Goal: Task Accomplishment & Management: Manage account settings

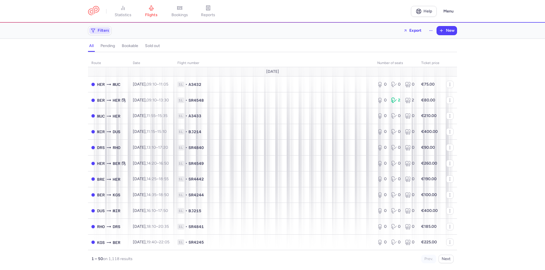
click at [101, 30] on span "Filters" at bounding box center [104, 30] width 12 height 5
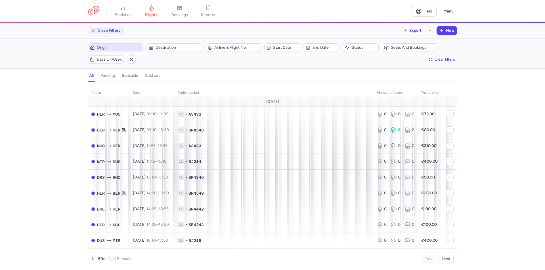
click at [120, 49] on span "Origin" at bounding box center [119, 47] width 45 height 5
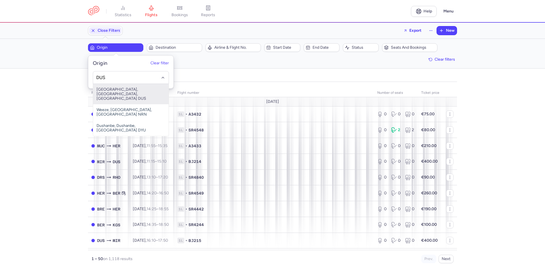
click at [109, 88] on span "[GEOGRAPHIC_DATA], [GEOGRAPHIC_DATA], [GEOGRAPHIC_DATA] DUS" at bounding box center [130, 94] width 75 height 20
type input "DUS"
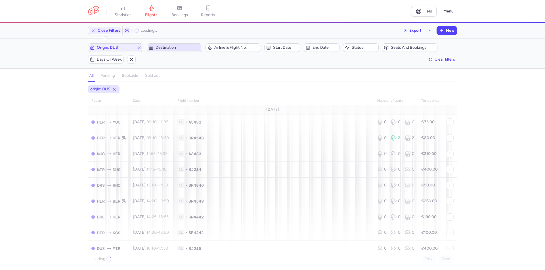
click at [165, 48] on span "Destination" at bounding box center [177, 47] width 45 height 5
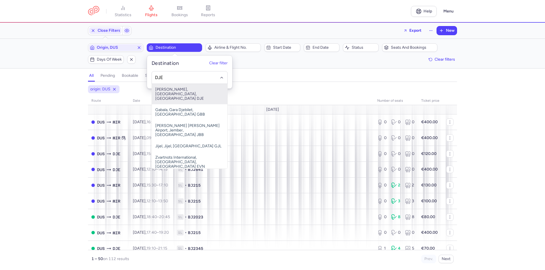
click at [168, 90] on span "[PERSON_NAME], [GEOGRAPHIC_DATA], [GEOGRAPHIC_DATA] DJE" at bounding box center [189, 94] width 75 height 20
type input "DJE"
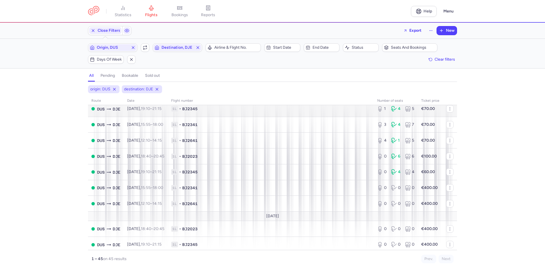
scroll to position [28, 0]
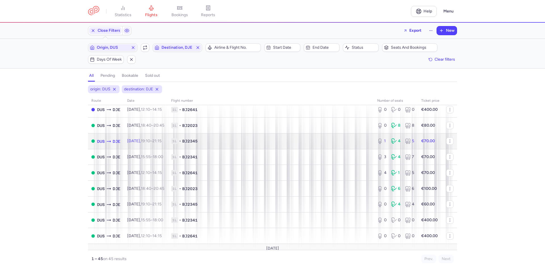
click at [148, 140] on span "[DATE] 19:10 – 21:15 +0" at bounding box center [144, 141] width 34 height 5
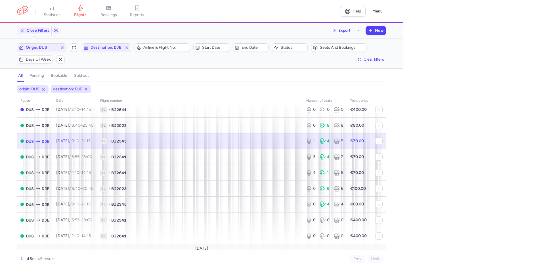
select select "days"
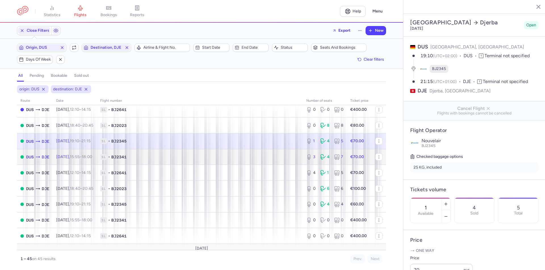
click at [78, 160] on td "[DATE] 15:55 – 18:00 +0" at bounding box center [75, 157] width 44 height 16
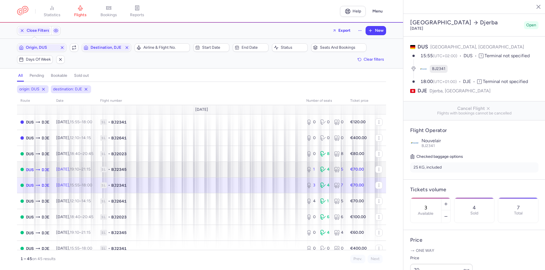
click at [77, 171] on span "[DATE] 19:10 – 21:15 +0" at bounding box center [73, 169] width 34 height 5
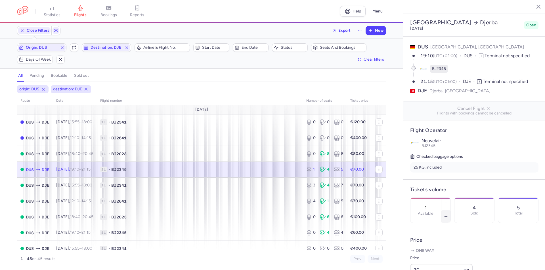
click at [448, 214] on icon "button" at bounding box center [445, 216] width 5 height 5
click at [438, 258] on span "Save changes" at bounding box center [429, 259] width 28 height 5
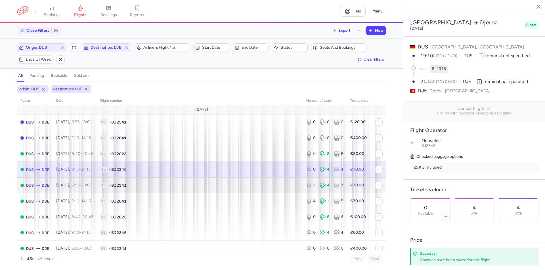
click at [78, 189] on td "[DATE] 15:55 – 18:00 +0" at bounding box center [75, 186] width 44 height 16
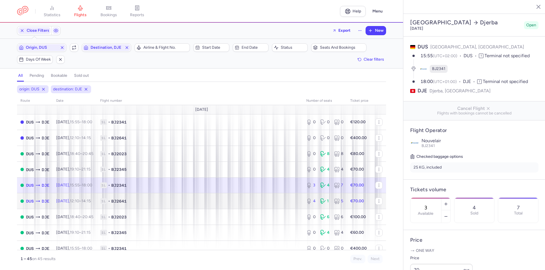
click at [73, 202] on span "[DATE] 12:10 – 14:15 +0" at bounding box center [73, 201] width 35 height 5
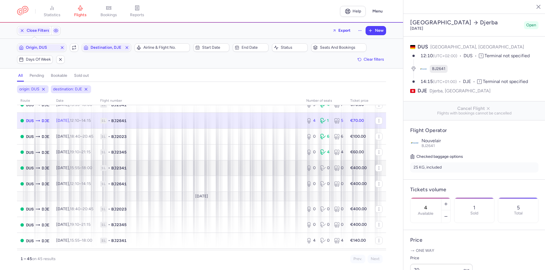
scroll to position [85, 0]
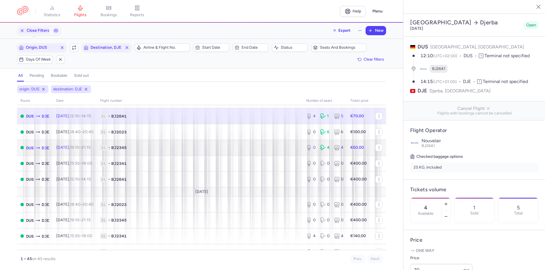
click at [79, 148] on time "19:10" at bounding box center [74, 147] width 9 height 5
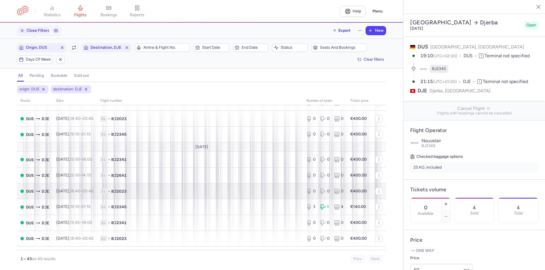
scroll to position [426, 0]
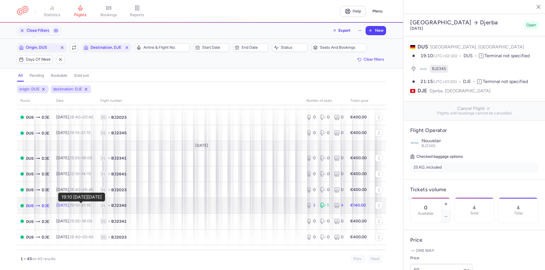
click at [79, 204] on time "19:10" at bounding box center [74, 205] width 9 height 5
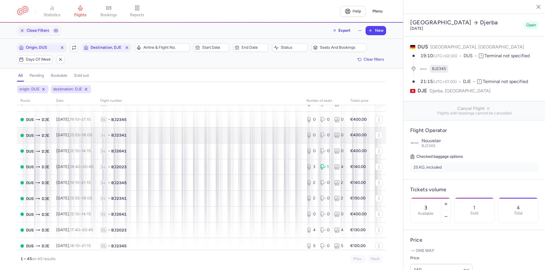
scroll to position [567, 0]
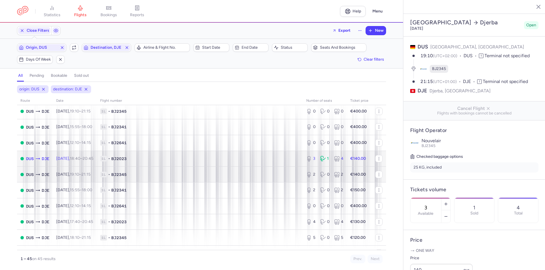
drag, startPoint x: 80, startPoint y: 154, endPoint x: 86, endPoint y: 168, distance: 15.0
click at [80, 154] on td "[DATE] 18:40 – 20:45 +0" at bounding box center [75, 159] width 44 height 16
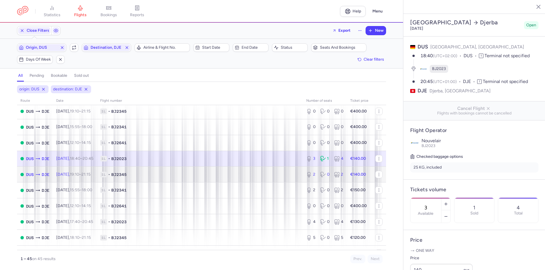
drag, startPoint x: 86, startPoint y: 174, endPoint x: 90, endPoint y: 176, distance: 5.0
click at [79, 174] on time "19:10" at bounding box center [74, 174] width 9 height 5
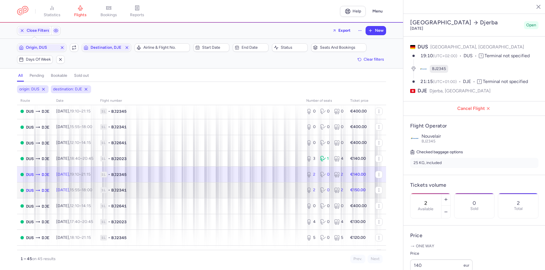
click at [73, 193] on td "[DATE] 15:55 – 18:00 +0" at bounding box center [75, 191] width 44 height 16
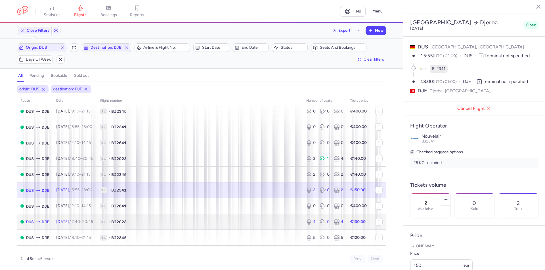
click at [77, 223] on span "[DATE] 17:40 – 20:45 +0" at bounding box center [74, 222] width 37 height 5
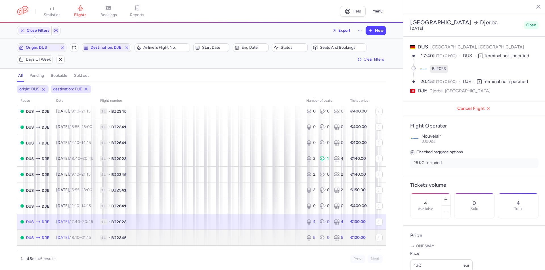
click at [73, 240] on td "[DATE] 18:10 – 21:15 +0" at bounding box center [75, 238] width 44 height 16
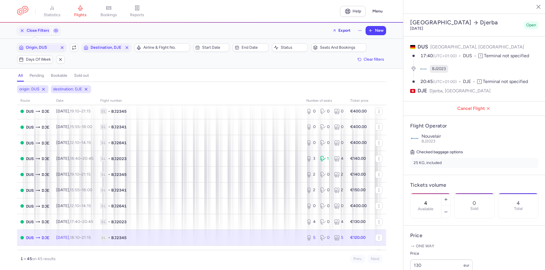
type input "5"
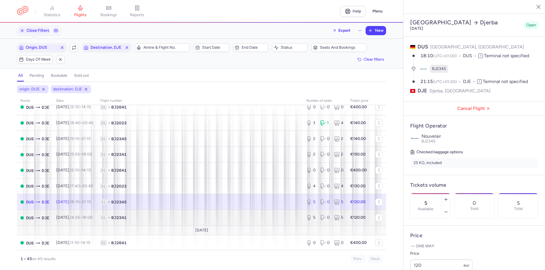
scroll to position [604, 0]
drag, startPoint x: 90, startPoint y: 217, endPoint x: 95, endPoint y: 233, distance: 17.1
click at [90, 217] on time "18:00 +0" at bounding box center [87, 216] width 10 height 5
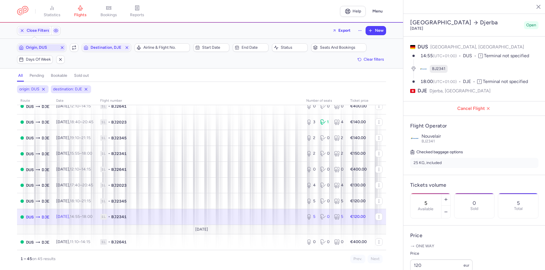
click at [49, 49] on span "Origin, DUS" at bounding box center [42, 47] width 32 height 5
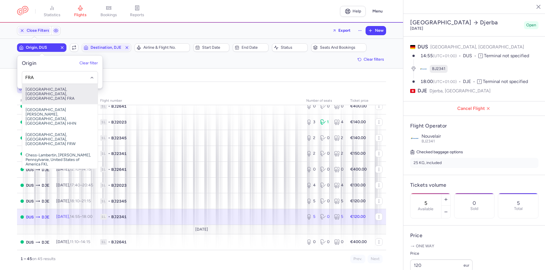
click at [43, 92] on span "[GEOGRAPHIC_DATA], [GEOGRAPHIC_DATA], [GEOGRAPHIC_DATA] FRA" at bounding box center [59, 94] width 75 height 20
type input "FRA"
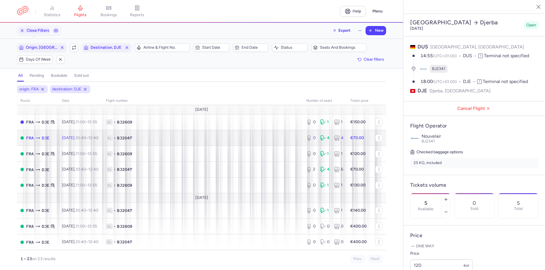
click at [86, 140] on time "10:40" at bounding box center [80, 138] width 10 height 5
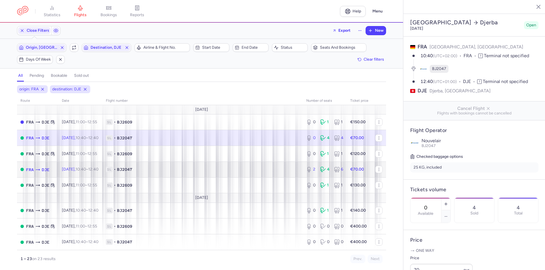
drag, startPoint x: 73, startPoint y: 172, endPoint x: 81, endPoint y: 175, distance: 8.0
click at [73, 172] on td "[DATE] 10:40 – 12:40 +0" at bounding box center [80, 170] width 44 height 16
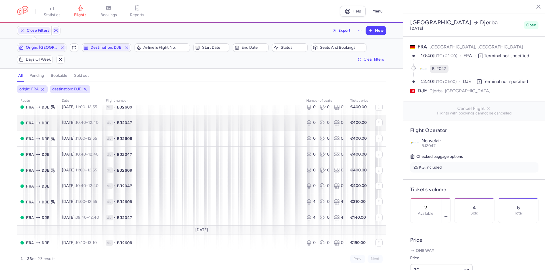
scroll to position [256, 0]
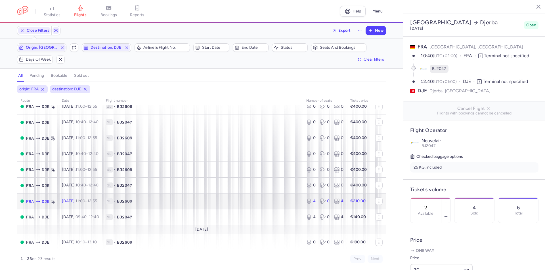
click at [72, 201] on span "[DATE] 11:00 – 12:55 +0" at bounding box center [79, 201] width 35 height 5
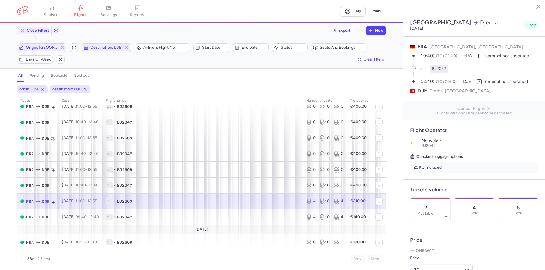
type input "4"
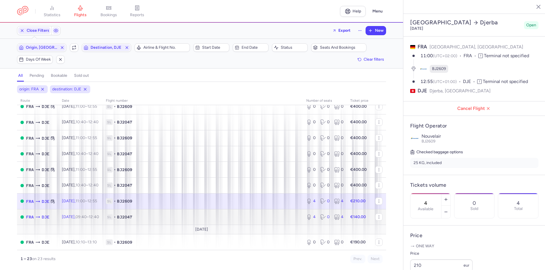
click at [85, 217] on span "[DATE] 09:40 – 12:40 +0" at bounding box center [80, 217] width 37 height 5
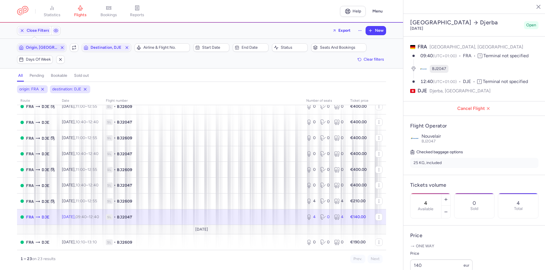
click at [52, 49] on span "Origin, [GEOGRAPHIC_DATA]" at bounding box center [42, 47] width 32 height 5
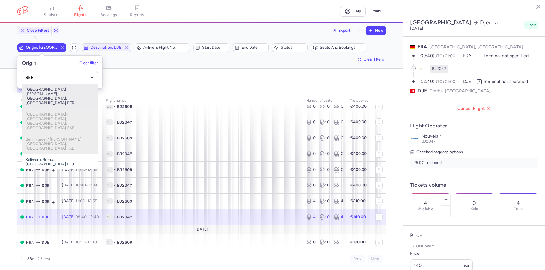
click at [43, 94] on span "[GEOGRAPHIC_DATA][PERSON_NAME], [GEOGRAPHIC_DATA], [GEOGRAPHIC_DATA] BER" at bounding box center [59, 96] width 75 height 25
type input "BER"
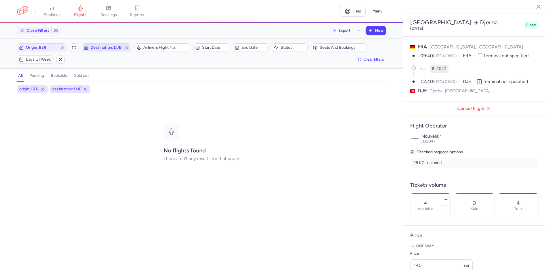
click at [103, 49] on span "Destination, DJE" at bounding box center [106, 47] width 32 height 5
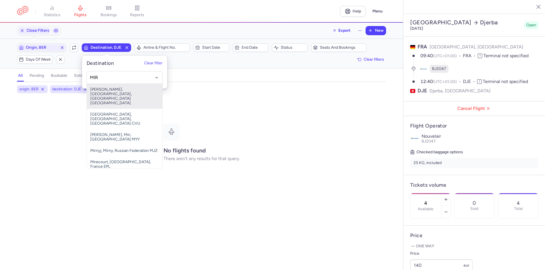
click at [115, 95] on span "[PERSON_NAME], [GEOGRAPHIC_DATA], [GEOGRAPHIC_DATA] [GEOGRAPHIC_DATA]" at bounding box center [124, 96] width 75 height 25
type input "MIR"
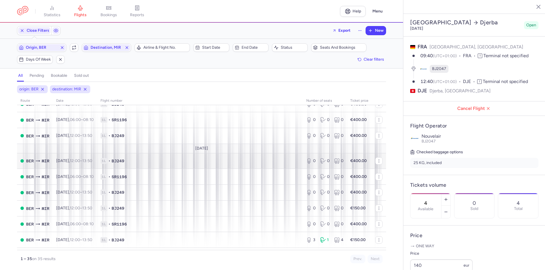
scroll to position [369, 0]
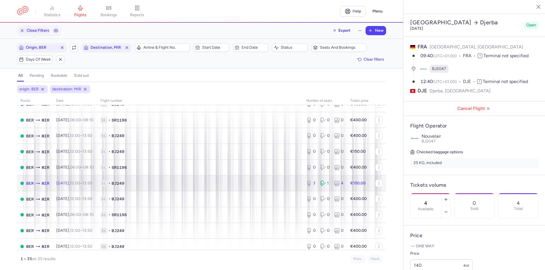
click at [80, 186] on time "12:00" at bounding box center [75, 183] width 10 height 5
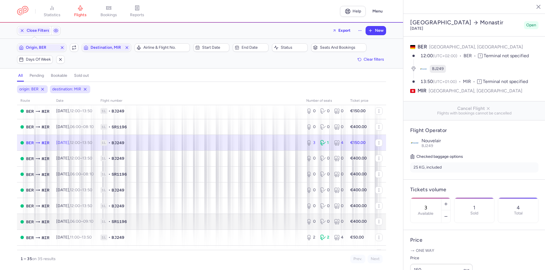
scroll to position [426, 0]
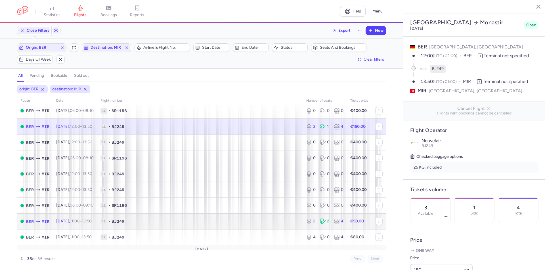
click at [71, 224] on span "[DATE] 11:00 – 13:50 +0" at bounding box center [73, 221] width 35 height 5
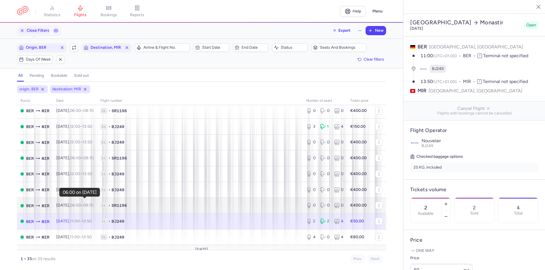
scroll to position [446, 0]
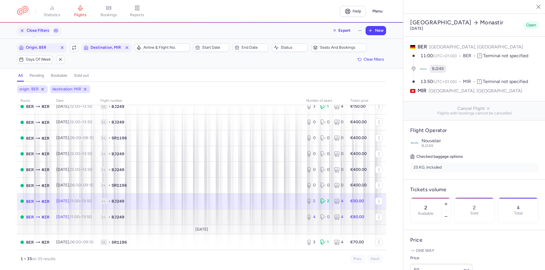
click at [71, 218] on span "[DATE] 11:00 – 13:50 +0" at bounding box center [73, 217] width 35 height 5
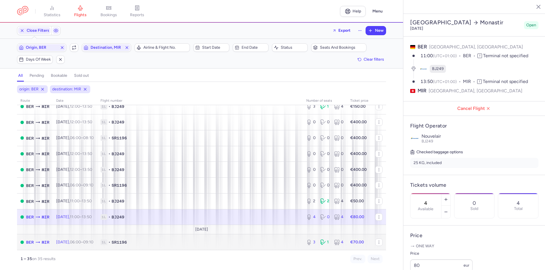
click at [74, 244] on span "[DATE] 06:00 – 09:10 +0" at bounding box center [74, 242] width 37 height 5
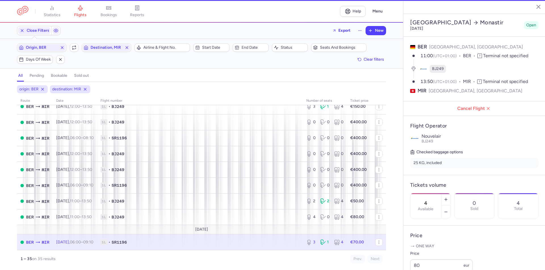
type input "3"
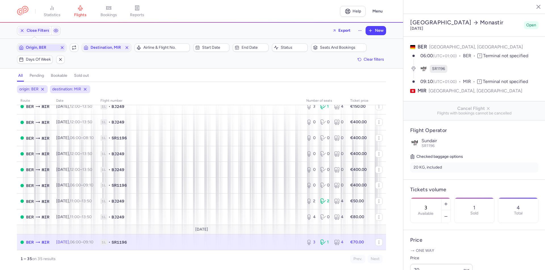
click at [45, 48] on span "Origin, BER" at bounding box center [42, 47] width 32 height 5
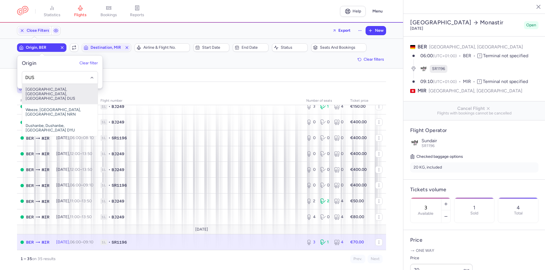
click at [34, 92] on span "[GEOGRAPHIC_DATA], [GEOGRAPHIC_DATA], [GEOGRAPHIC_DATA] DUS" at bounding box center [59, 94] width 75 height 20
type input "DUS"
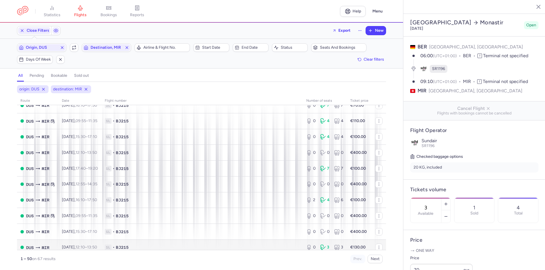
scroll to position [142, 0]
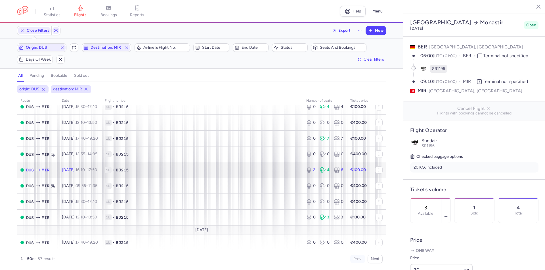
click at [77, 174] on td "[DATE] 16:10 – 17:50 +0" at bounding box center [79, 170] width 43 height 16
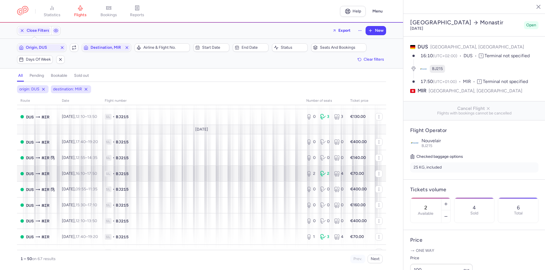
scroll to position [255, 0]
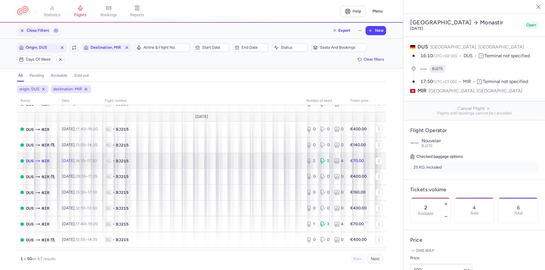
click at [82, 158] on td "[DATE] 16:10 – 17:50 +0" at bounding box center [79, 161] width 43 height 16
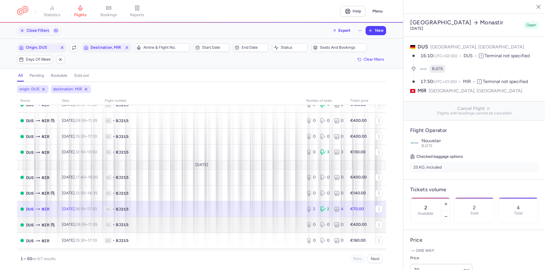
scroll to position [170, 0]
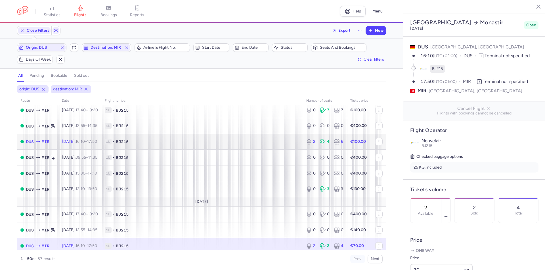
click at [85, 143] on time "16:10" at bounding box center [79, 141] width 9 height 5
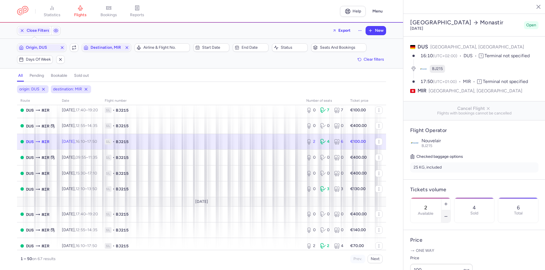
click at [448, 214] on icon "button" at bounding box center [445, 216] width 5 height 5
click at [424, 261] on span "Save changes" at bounding box center [429, 259] width 28 height 5
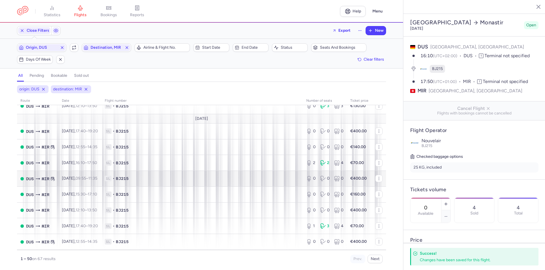
scroll to position [255, 0]
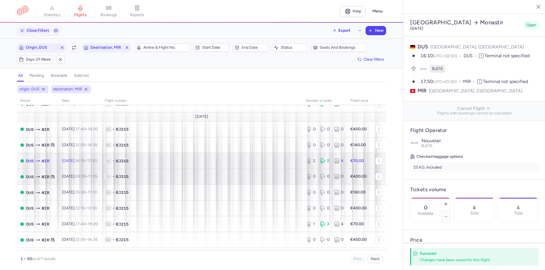
drag, startPoint x: 84, startPoint y: 163, endPoint x: 89, endPoint y: 172, distance: 10.4
click at [84, 162] on time "16:10" at bounding box center [79, 161] width 9 height 5
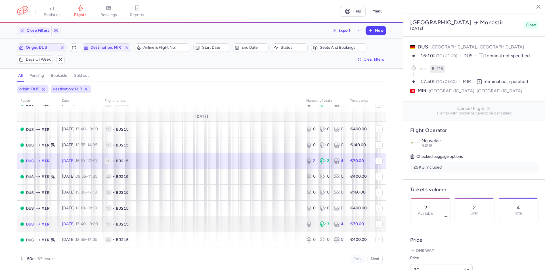
click at [76, 228] on td "[DATE] 17:40 – 19:20 +0" at bounding box center [79, 224] width 43 height 16
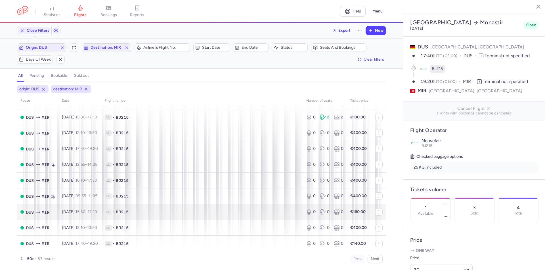
scroll to position [454, 0]
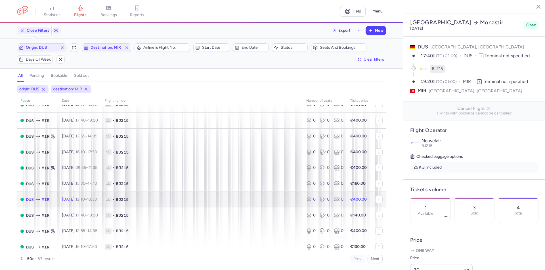
drag, startPoint x: 77, startPoint y: 201, endPoint x: 78, endPoint y: 204, distance: 2.9
click at [77, 201] on span "[DATE] 12:10 – 13:50 +0" at bounding box center [79, 199] width 35 height 5
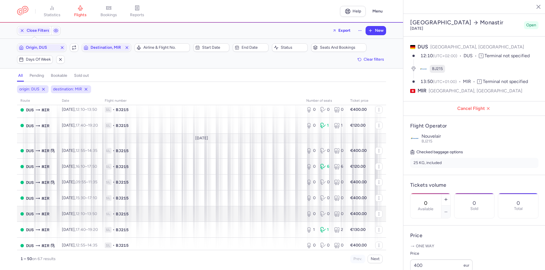
scroll to position [652, 0]
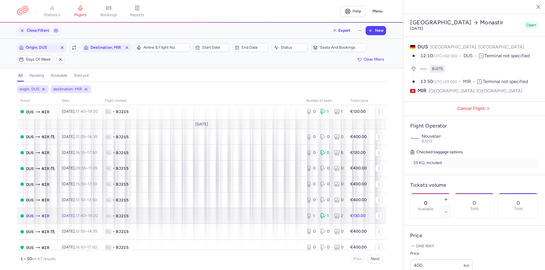
click at [75, 216] on span "[DATE] 17:40 – 19:20 +0" at bounding box center [80, 216] width 36 height 5
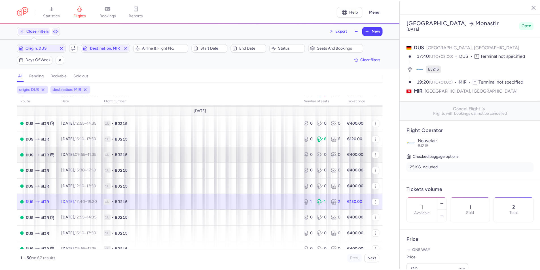
scroll to position [673, 0]
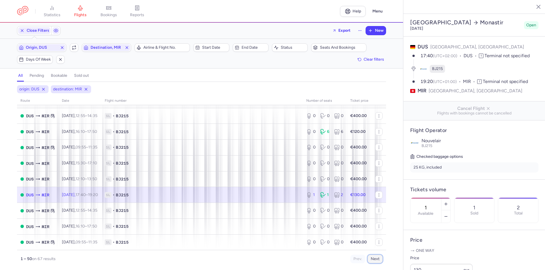
click at [371, 260] on button "Next" at bounding box center [374, 259] width 15 height 9
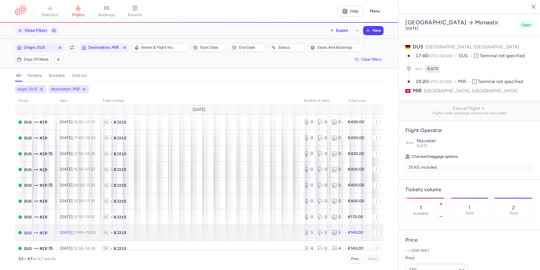
click at [80, 233] on span "[DATE] 17:40 – 19:20 +0" at bounding box center [78, 232] width 36 height 5
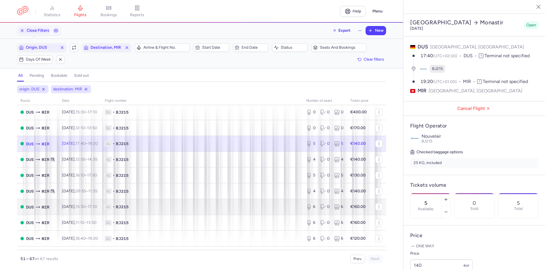
scroll to position [113, 0]
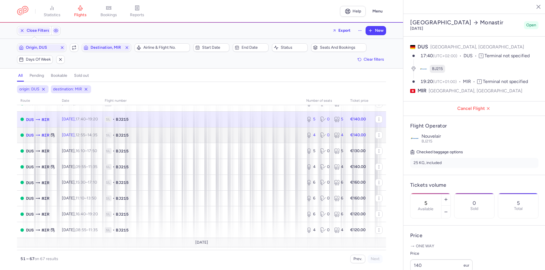
click at [72, 136] on span "[DATE] 12:55 – 14:35 +0" at bounding box center [79, 135] width 35 height 5
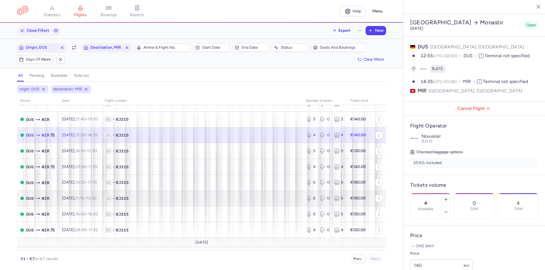
scroll to position [142, 0]
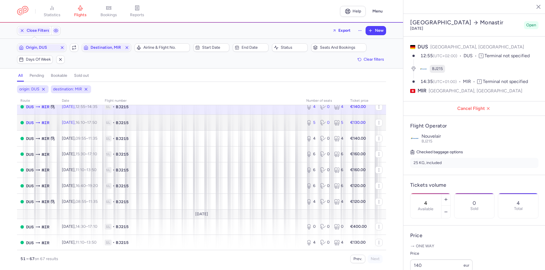
click at [76, 122] on span "[DATE] 16:10 – 17:50 +0" at bounding box center [79, 122] width 35 height 5
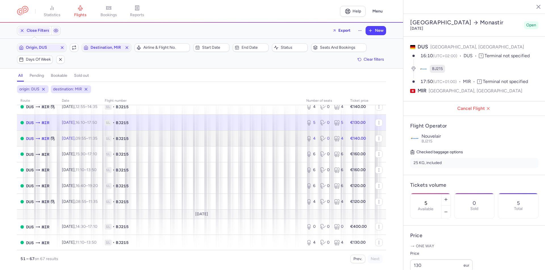
click at [80, 140] on span "[DATE] 09:55 – 11:35 +0" at bounding box center [79, 138] width 35 height 5
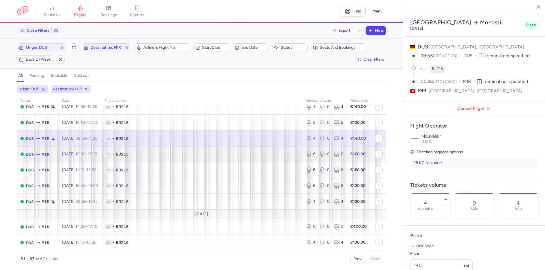
click at [77, 157] on span "[DATE] 15:30 – 17:10 +0" at bounding box center [79, 154] width 35 height 5
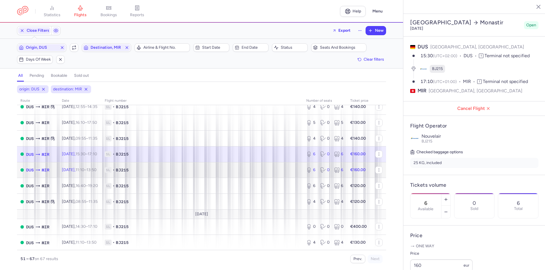
click at [84, 170] on time "11:10" at bounding box center [79, 170] width 9 height 5
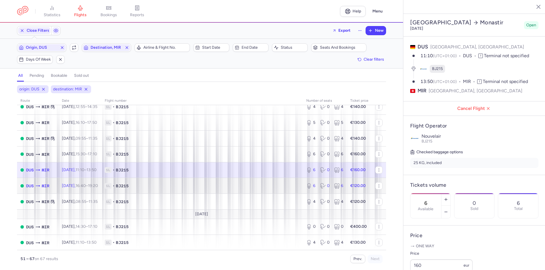
click at [75, 189] on td "[DATE] 16:40 – 19:20 +0" at bounding box center [79, 186] width 43 height 16
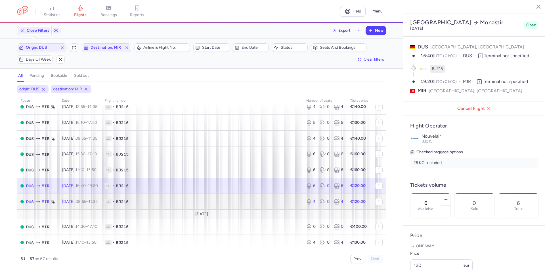
click at [80, 205] on td "[DATE] 08:55 – 11:35 +0" at bounding box center [79, 202] width 43 height 16
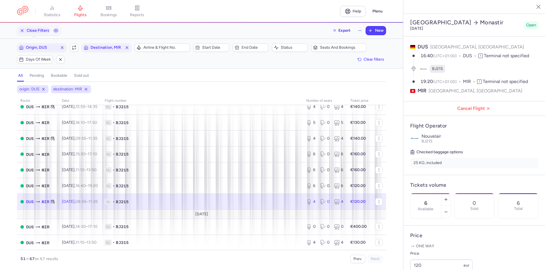
type input "4"
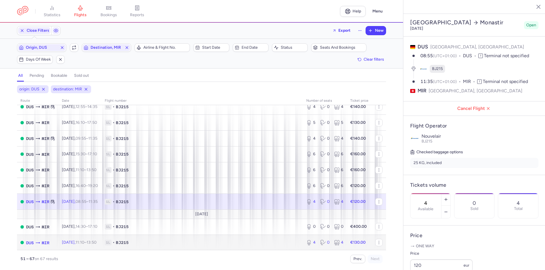
click at [78, 241] on span "[DATE] 11:10 – 13:50 +0" at bounding box center [79, 242] width 35 height 5
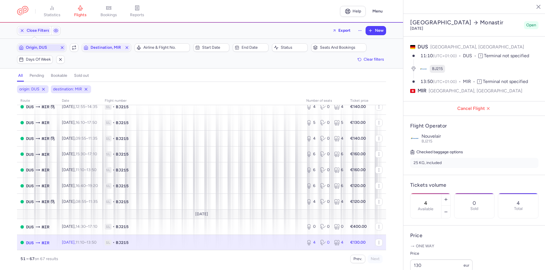
click at [44, 49] on span "Origin, DUS" at bounding box center [42, 47] width 32 height 5
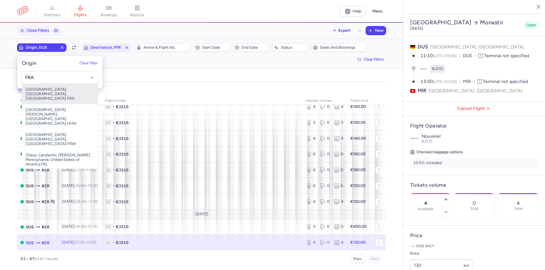
click at [37, 90] on span "[GEOGRAPHIC_DATA], [GEOGRAPHIC_DATA], [GEOGRAPHIC_DATA] FRA" at bounding box center [59, 94] width 75 height 20
type input "FRA"
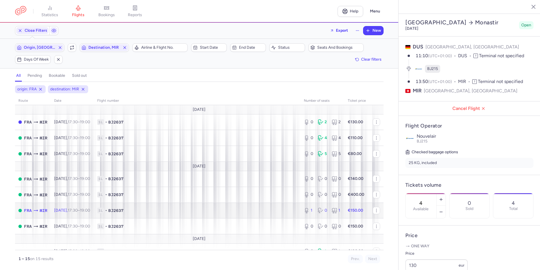
click at [75, 210] on span "[DATE] 17:30 – 19:00 +0" at bounding box center [72, 210] width 36 height 5
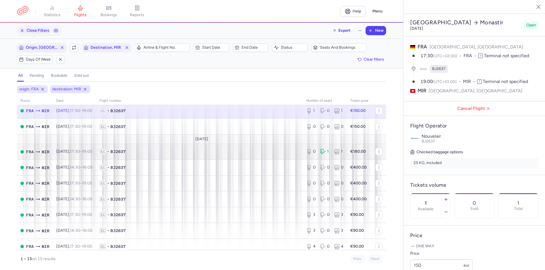
scroll to position [113, 0]
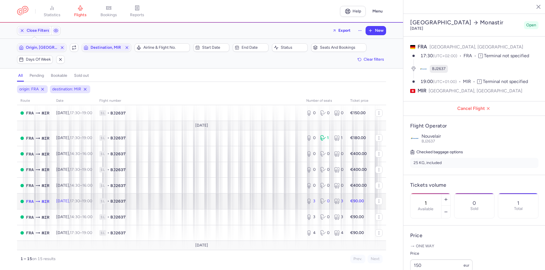
click at [76, 203] on span "[DATE] 17:30 – 19:00 +0" at bounding box center [74, 201] width 36 height 5
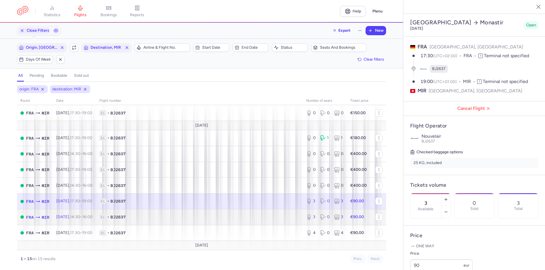
click at [76, 219] on span "[DATE] 14:30 – 16:00 +0" at bounding box center [74, 217] width 36 height 5
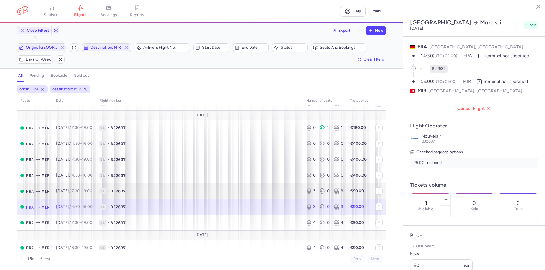
scroll to position [129, 0]
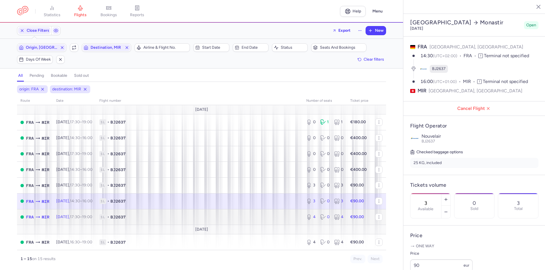
click at [66, 218] on span "[DATE] 17:30 – 19:00 +0" at bounding box center [74, 217] width 36 height 5
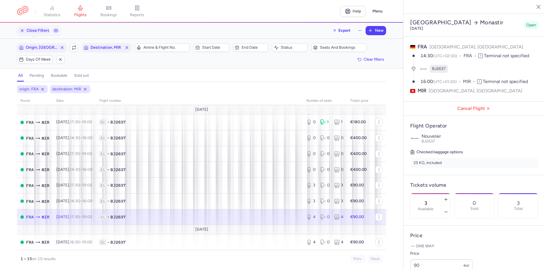
type input "4"
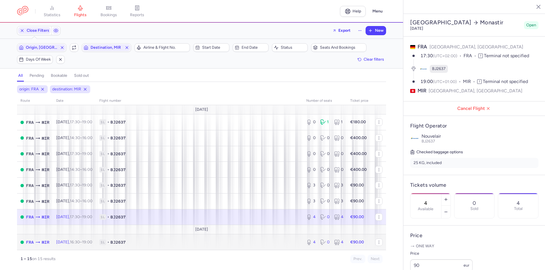
click at [67, 239] on td "[DATE] 16:30 – 19:00 +0" at bounding box center [74, 243] width 43 height 16
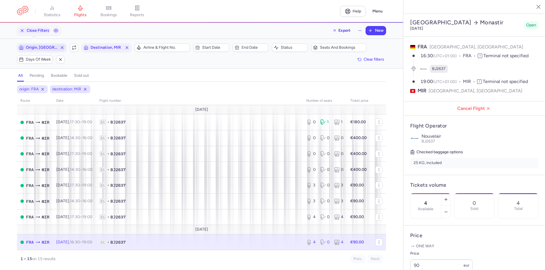
click at [51, 48] on span "Origin, [GEOGRAPHIC_DATA]" at bounding box center [42, 47] width 32 height 5
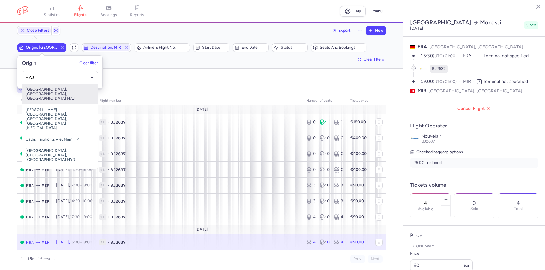
click at [49, 87] on span "[GEOGRAPHIC_DATA], [GEOGRAPHIC_DATA], [GEOGRAPHIC_DATA] HAJ" at bounding box center [59, 94] width 75 height 20
type input "HAJ"
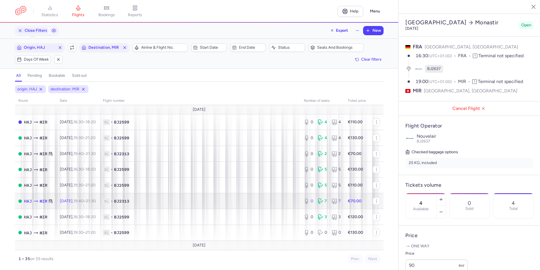
click at [82, 202] on span "[DATE] 19:40 – 21:30 +0" at bounding box center [78, 201] width 36 height 5
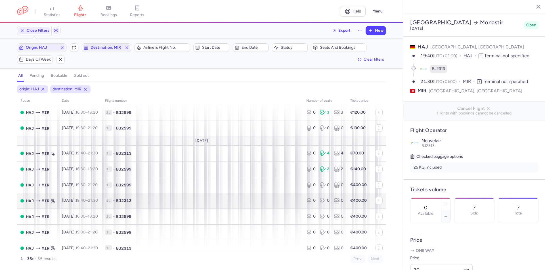
scroll to position [113, 0]
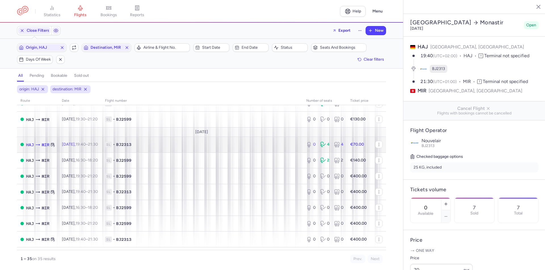
drag, startPoint x: 90, startPoint y: 142, endPoint x: 93, endPoint y: 144, distance: 4.1
click at [90, 142] on td "[DATE] 19:40 – 21:30 +0" at bounding box center [79, 145] width 43 height 16
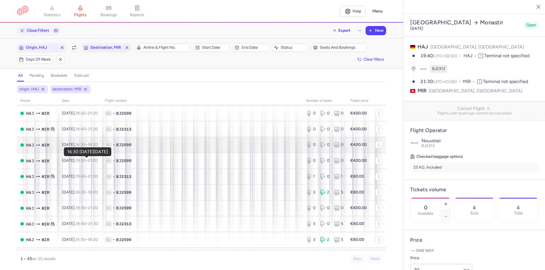
scroll to position [426, 0]
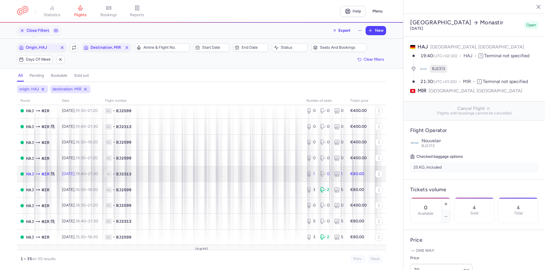
click at [72, 176] on span "[DATE] 19:40 – 21:30 +0" at bounding box center [80, 174] width 36 height 5
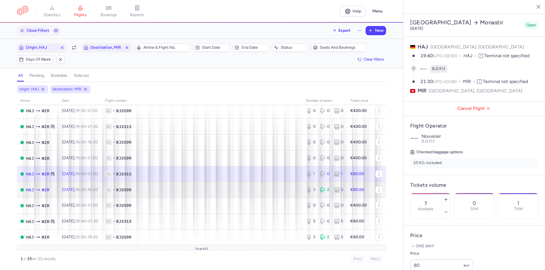
click at [70, 193] on td "[DATE] 16:30 – 18:20 +0" at bounding box center [79, 190] width 43 height 16
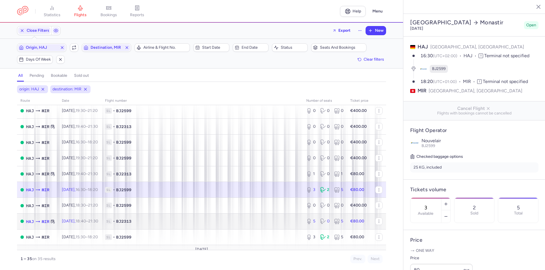
click at [73, 224] on td "[DATE] 18:40 – 21:30 +0" at bounding box center [79, 222] width 43 height 16
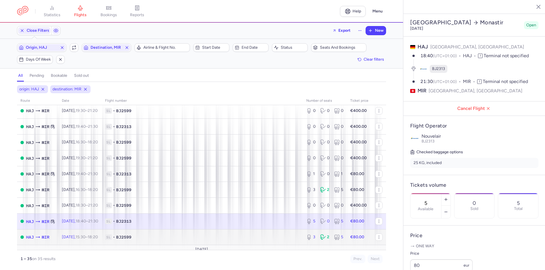
click at [83, 240] on td "[DATE] 15:30 – 18:20 +0" at bounding box center [79, 238] width 43 height 16
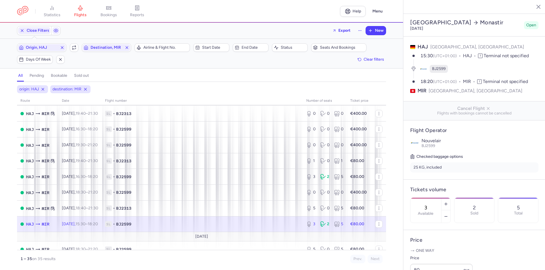
scroll to position [446, 0]
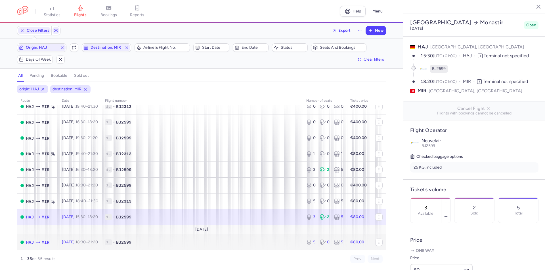
click at [75, 243] on span "[DATE] 18:30 – 21:20 +0" at bounding box center [80, 242] width 36 height 5
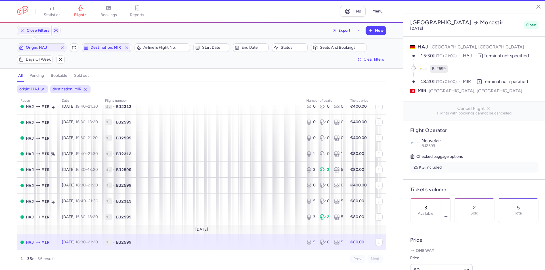
type input "5"
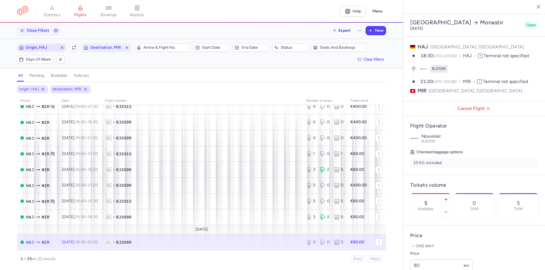
click at [37, 43] on button "Origin, HAJ" at bounding box center [41, 47] width 49 height 9
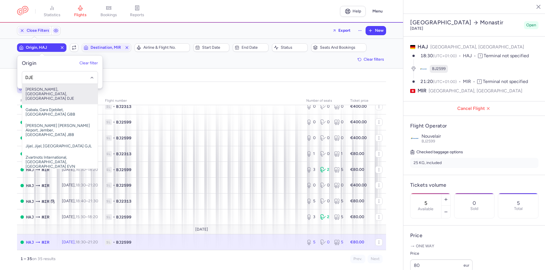
click at [33, 91] on span "[PERSON_NAME], [GEOGRAPHIC_DATA], [GEOGRAPHIC_DATA] DJE" at bounding box center [59, 94] width 75 height 20
type input "DJE"
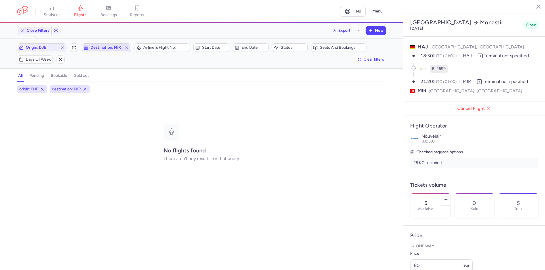
click at [105, 49] on span "Destination, MIR" at bounding box center [106, 47] width 32 height 5
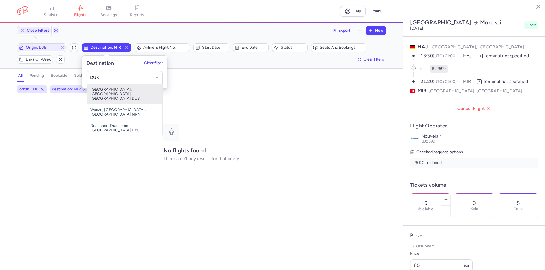
click at [104, 92] on span "[GEOGRAPHIC_DATA], [GEOGRAPHIC_DATA], [GEOGRAPHIC_DATA] DUS" at bounding box center [124, 94] width 75 height 20
type input "DUS"
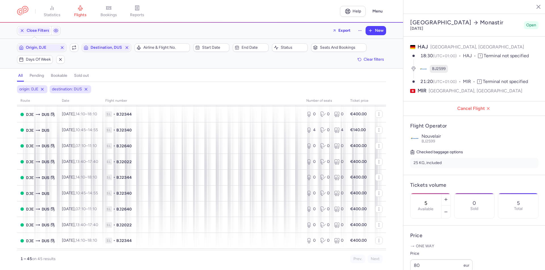
scroll to position [199, 0]
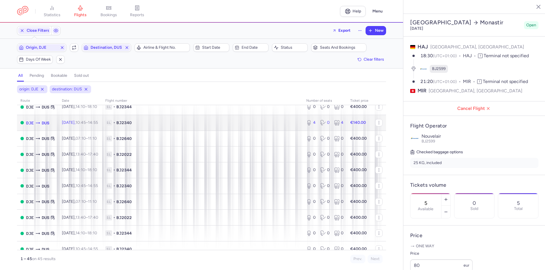
click at [78, 126] on td "[DATE] 10:45 – 14:55 +0" at bounding box center [79, 123] width 43 height 16
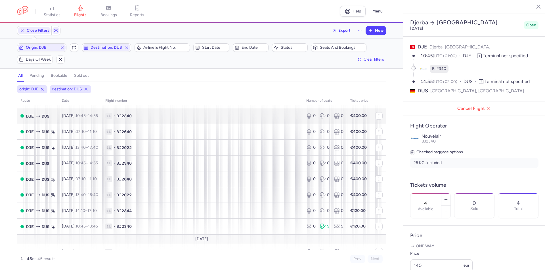
scroll to position [596, 0]
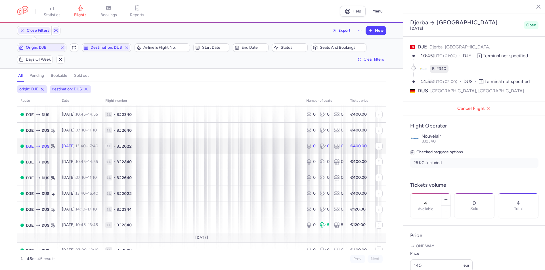
click at [81, 145] on span "[DATE] 13:40 – 17:40 +0" at bounding box center [80, 146] width 36 height 5
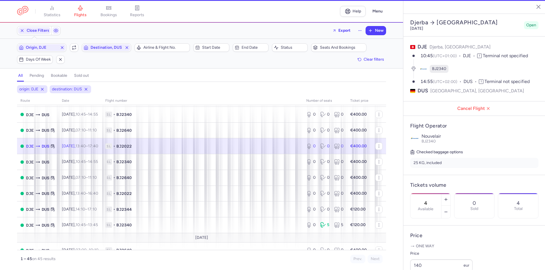
type input "0"
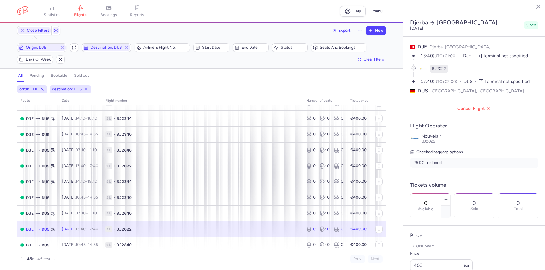
scroll to position [511, 0]
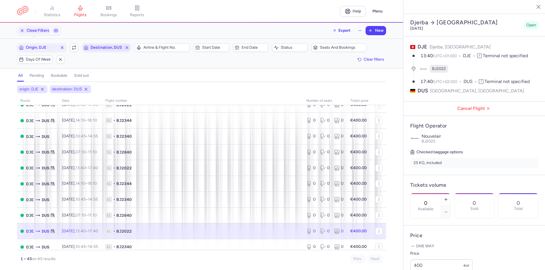
click at [97, 50] on span "Destination, DUS" at bounding box center [107, 47] width 48 height 7
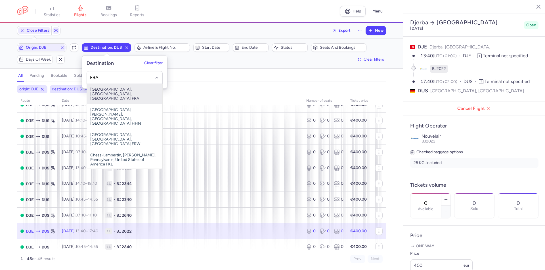
click at [111, 89] on span "[GEOGRAPHIC_DATA], [GEOGRAPHIC_DATA], [GEOGRAPHIC_DATA] FRA" at bounding box center [124, 94] width 75 height 20
type input "FRA"
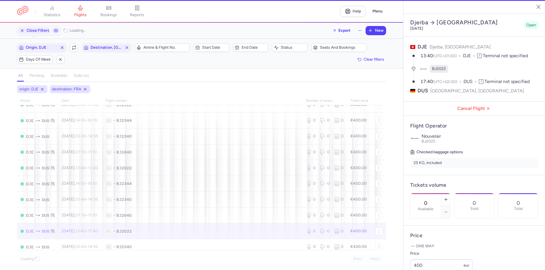
scroll to position [256, 0]
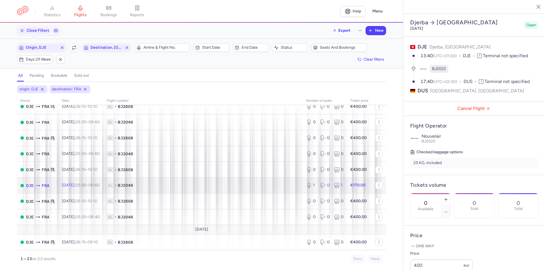
click at [86, 188] on time "05:30" at bounding box center [80, 185] width 11 height 5
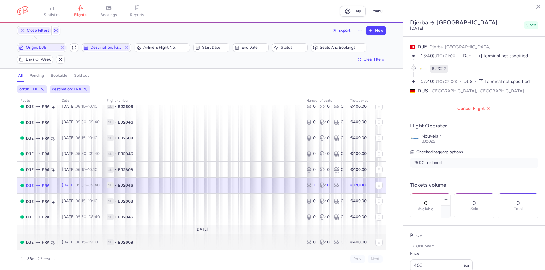
type input "1"
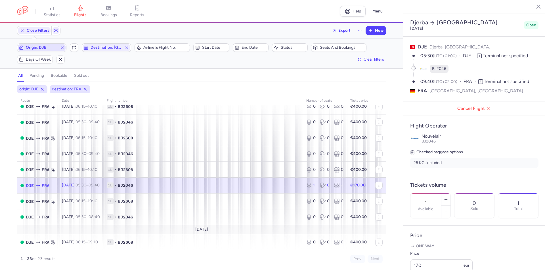
click at [53, 48] on span "Origin, DJE" at bounding box center [42, 47] width 32 height 5
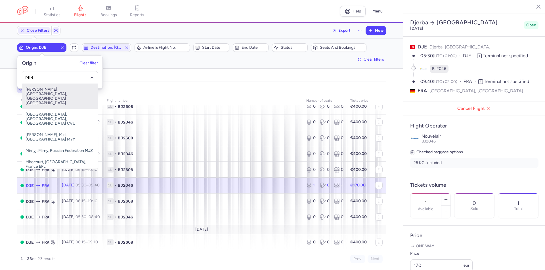
click at [52, 90] on span "[PERSON_NAME], [GEOGRAPHIC_DATA], [GEOGRAPHIC_DATA] [GEOGRAPHIC_DATA]" at bounding box center [59, 96] width 75 height 25
type input "MIR"
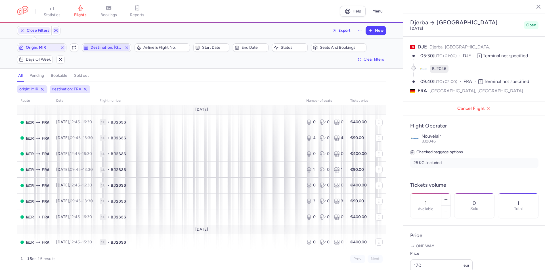
scroll to position [129, 0]
click at [97, 47] on span "Destination, [GEOGRAPHIC_DATA]" at bounding box center [106, 47] width 32 height 5
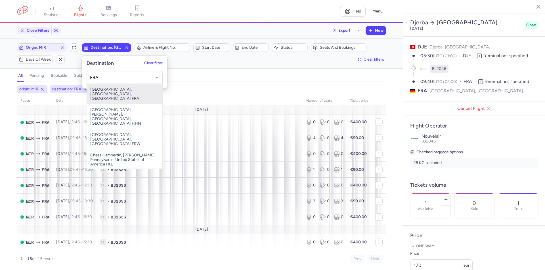
click at [101, 96] on span "[GEOGRAPHIC_DATA], [GEOGRAPHIC_DATA], [GEOGRAPHIC_DATA] FRA" at bounding box center [124, 94] width 75 height 20
type input "FRA"
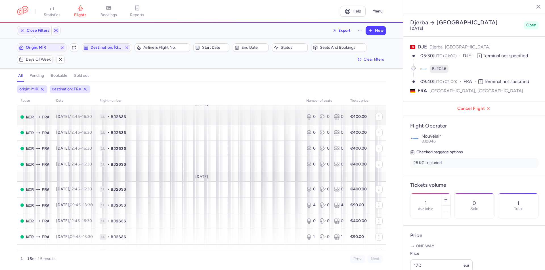
scroll to position [85, 0]
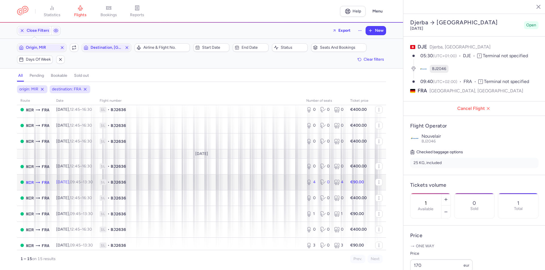
click at [72, 184] on span "[DATE] 09:45 – 13:30 +0" at bounding box center [74, 182] width 37 height 5
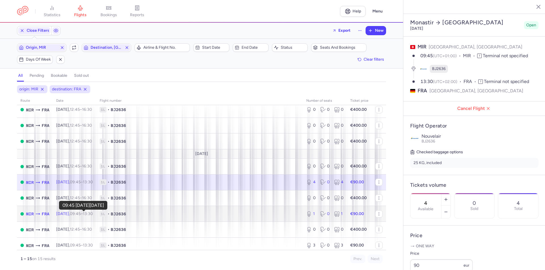
click at [81, 216] on time "09:45" at bounding box center [75, 214] width 11 height 5
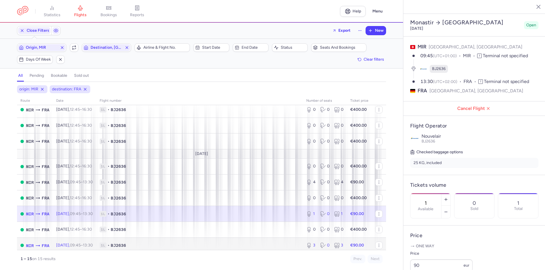
click at [76, 242] on td "[DATE] 09:45 – 13:30 +0" at bounding box center [74, 246] width 43 height 16
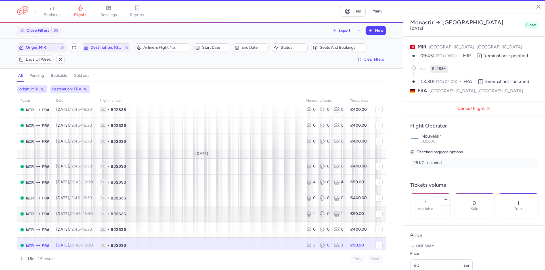
type input "3"
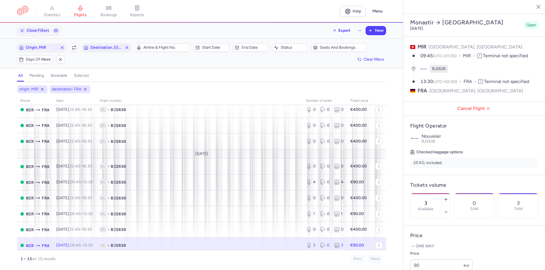
click at [49, 54] on div "Origin, MIR Include return Destination, FRA Airline & Flight No. Start date End…" at bounding box center [201, 53] width 369 height 20
click at [47, 45] on span "Origin, MIR" at bounding box center [42, 47] width 48 height 7
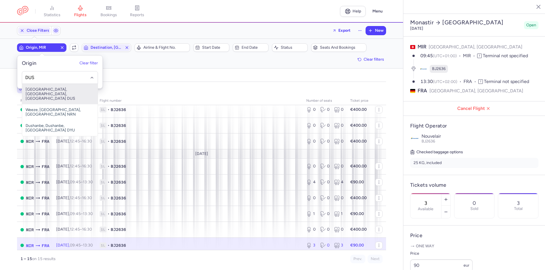
click at [51, 92] on span "[GEOGRAPHIC_DATA], [GEOGRAPHIC_DATA], [GEOGRAPHIC_DATA] DUS" at bounding box center [59, 94] width 75 height 20
type input "DUS"
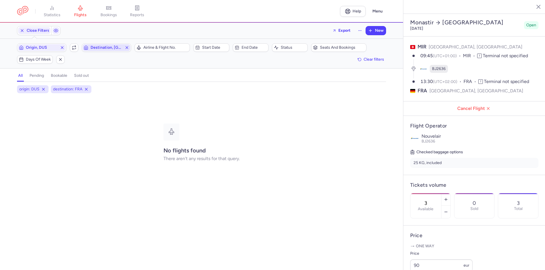
click at [99, 48] on span "Destination, [GEOGRAPHIC_DATA]" at bounding box center [106, 47] width 32 height 5
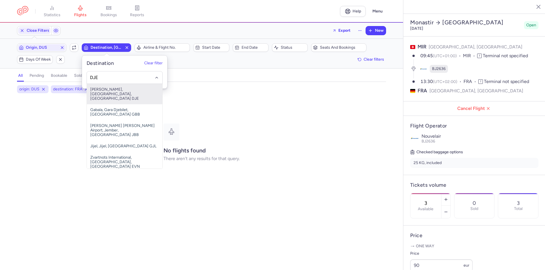
click at [107, 92] on span "[PERSON_NAME], [GEOGRAPHIC_DATA], [GEOGRAPHIC_DATA] DJE" at bounding box center [124, 94] width 75 height 20
type input "DJE"
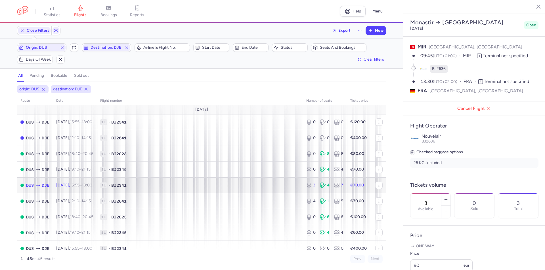
click at [77, 189] on td "[DATE] 15:55 – 18:00 +0" at bounding box center [75, 186] width 44 height 16
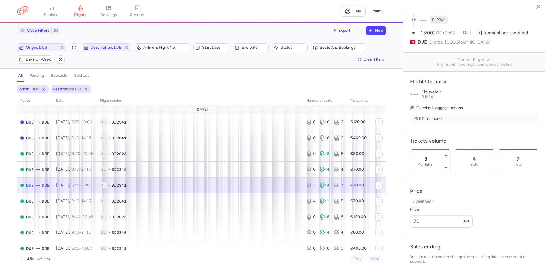
scroll to position [170, 0]
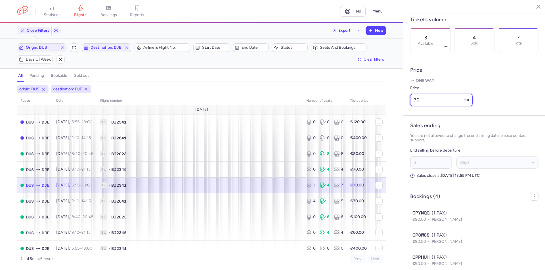
drag, startPoint x: 415, startPoint y: 116, endPoint x: 393, endPoint y: 117, distance: 22.1
click at [393, 117] on div "statistics flights bookings reports Help Menu Close Filters Export New Filters …" at bounding box center [272, 135] width 545 height 270
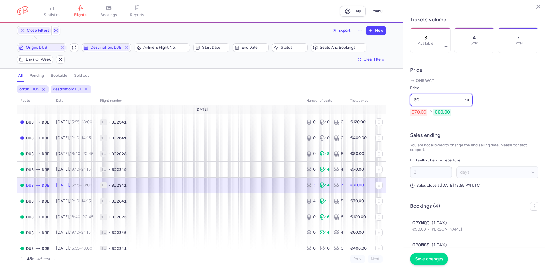
type input "60"
click at [428, 254] on button "Save changes" at bounding box center [429, 259] width 38 height 12
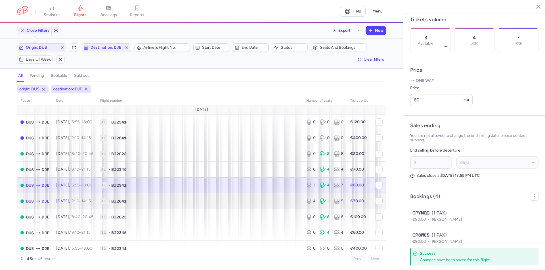
click at [76, 199] on span "[DATE] 12:10 – 14:15 +0" at bounding box center [73, 201] width 35 height 5
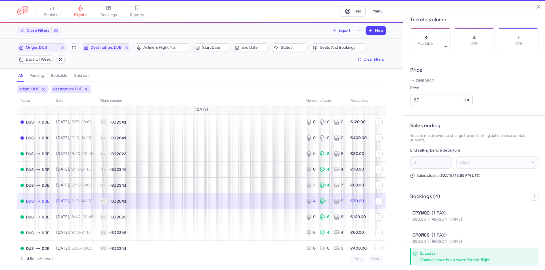
type input "4"
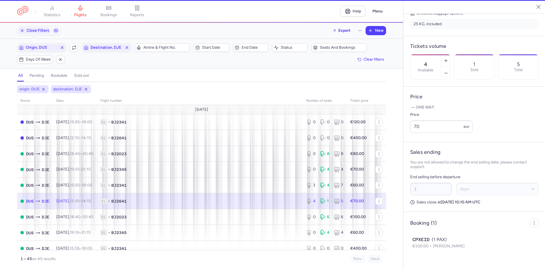
scroll to position [149, 0]
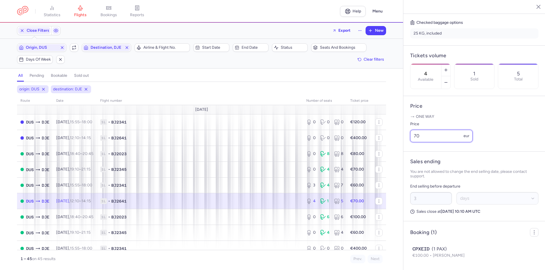
drag, startPoint x: 423, startPoint y: 135, endPoint x: 394, endPoint y: 140, distance: 29.3
click at [394, 140] on div "statistics flights bookings reports Help Menu Close Filters Export New Filters …" at bounding box center [272, 135] width 545 height 270
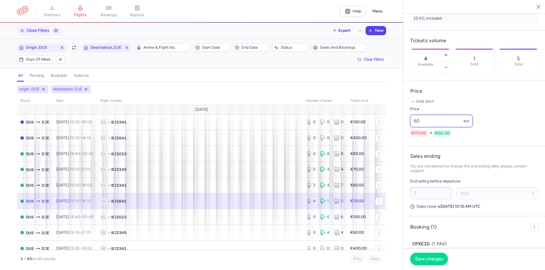
type input "60"
click at [418, 261] on span "Save changes" at bounding box center [429, 259] width 28 height 5
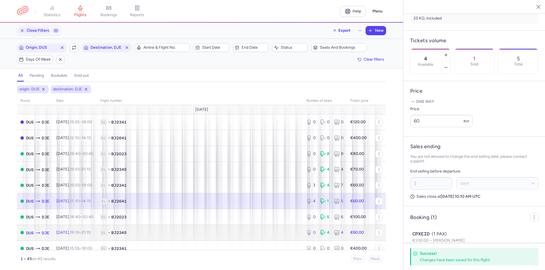
drag, startPoint x: 70, startPoint y: 232, endPoint x: 107, endPoint y: 238, distance: 37.9
click at [70, 232] on span "[DATE] 19:10 – 21:15 +0" at bounding box center [73, 232] width 34 height 5
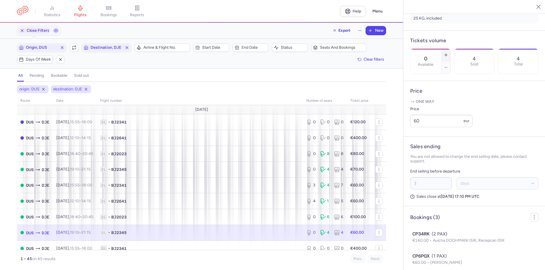
click at [448, 53] on icon "button" at bounding box center [445, 55] width 5 height 5
type input "2"
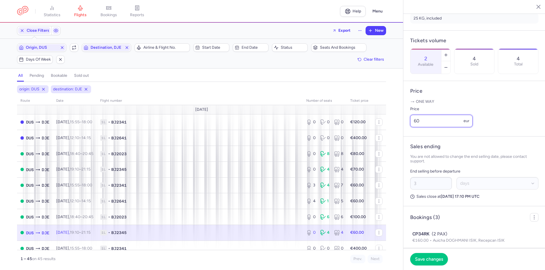
drag, startPoint x: 432, startPoint y: 132, endPoint x: 409, endPoint y: 139, distance: 23.9
click at [409, 137] on article "Price One way Price 60 eur" at bounding box center [474, 109] width 142 height 56
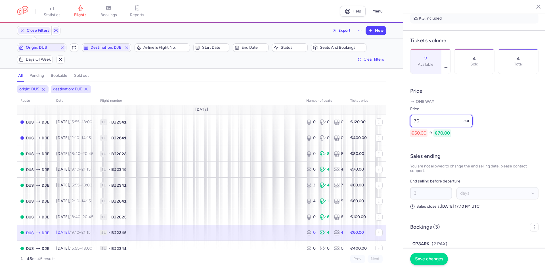
type input "70"
click at [431, 262] on button "Save changes" at bounding box center [429, 259] width 38 height 12
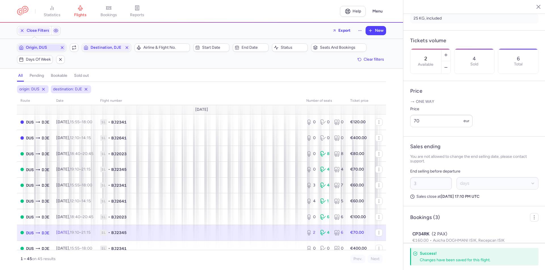
click at [41, 47] on span "Origin, DUS" at bounding box center [42, 47] width 32 height 5
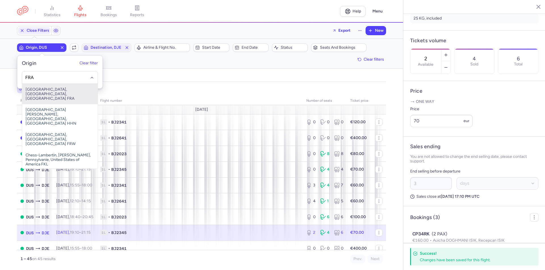
click at [37, 92] on span "[GEOGRAPHIC_DATA], [GEOGRAPHIC_DATA], [GEOGRAPHIC_DATA] FRA" at bounding box center [59, 94] width 75 height 20
type input "FRA"
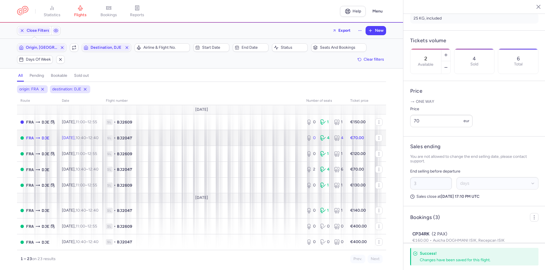
click at [83, 141] on td "[DATE] 10:40 – 12:40 +0" at bounding box center [80, 138] width 44 height 16
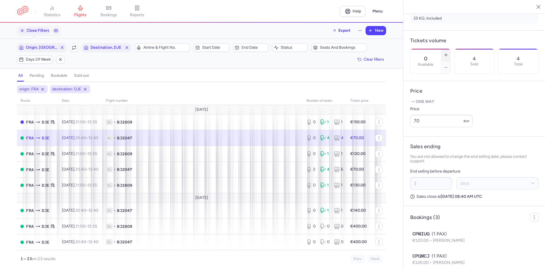
click at [447, 55] on line "button" at bounding box center [445, 55] width 3 height 0
type input "4"
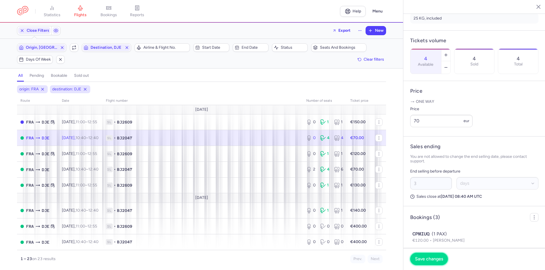
click at [430, 258] on span "Save changes" at bounding box center [429, 259] width 28 height 5
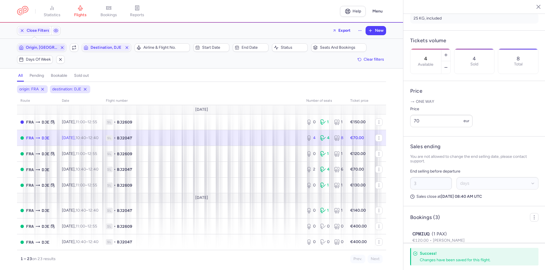
click at [40, 49] on span "Origin, [GEOGRAPHIC_DATA]" at bounding box center [42, 47] width 32 height 5
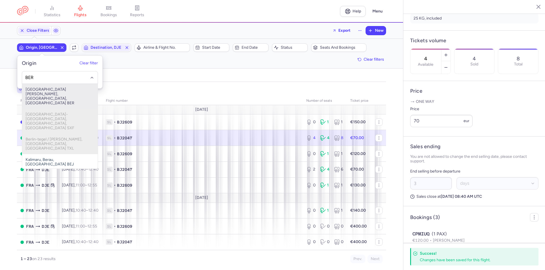
click at [39, 89] on span "[GEOGRAPHIC_DATA][PERSON_NAME], [GEOGRAPHIC_DATA], [GEOGRAPHIC_DATA] BER" at bounding box center [59, 96] width 75 height 25
type input "BER"
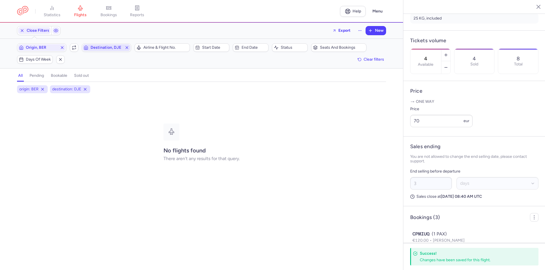
click at [100, 46] on span "Destination, DJE" at bounding box center [106, 47] width 32 height 5
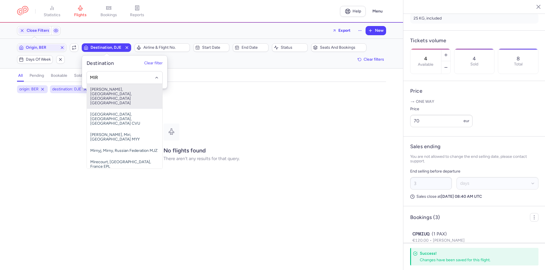
click at [112, 92] on span "[PERSON_NAME], [GEOGRAPHIC_DATA], [GEOGRAPHIC_DATA] [GEOGRAPHIC_DATA]" at bounding box center [124, 96] width 75 height 25
type input "MIR"
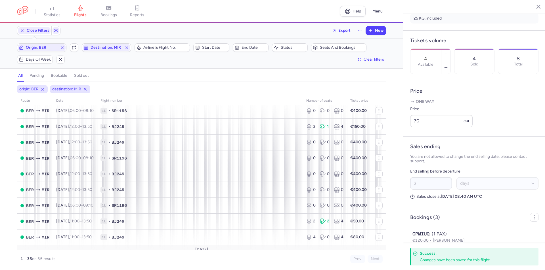
scroll to position [446, 0]
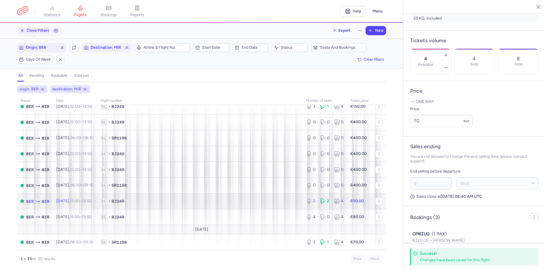
click at [71, 204] on td "[DATE] 11:00 – 13:50 +0" at bounding box center [75, 201] width 44 height 16
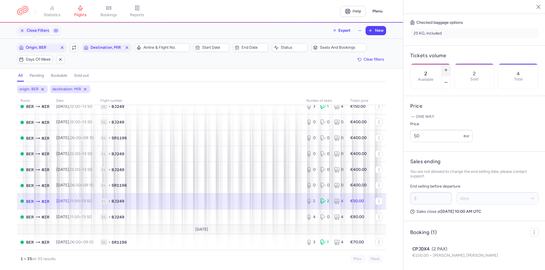
click at [450, 64] on button "button" at bounding box center [445, 70] width 9 height 12
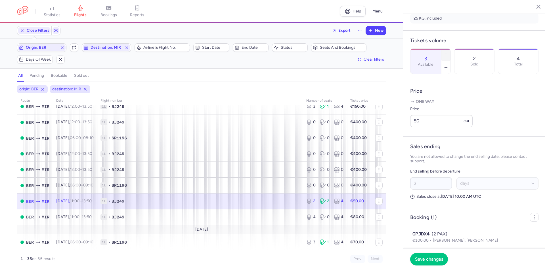
click at [450, 49] on button "button" at bounding box center [445, 55] width 9 height 12
type input "4"
click at [433, 262] on button "Save changes" at bounding box center [429, 259] width 38 height 12
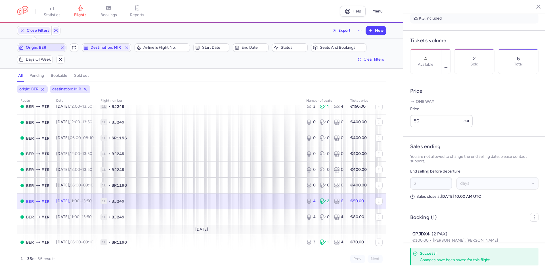
click at [48, 51] on button "Origin, BER" at bounding box center [41, 47] width 49 height 9
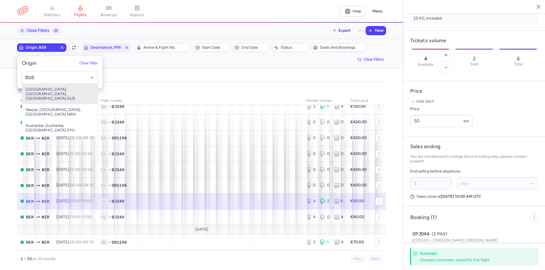
click at [52, 94] on span "[GEOGRAPHIC_DATA], [GEOGRAPHIC_DATA], [GEOGRAPHIC_DATA] DUS" at bounding box center [59, 94] width 75 height 20
type input "DUS"
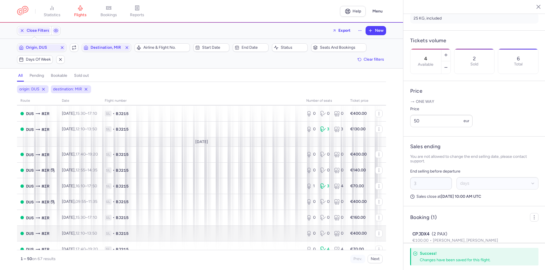
scroll to position [282, 0]
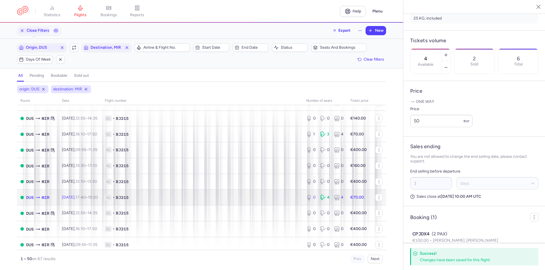
click at [77, 199] on span "[DATE] 17:40 – 19:20 +0" at bounding box center [80, 197] width 36 height 5
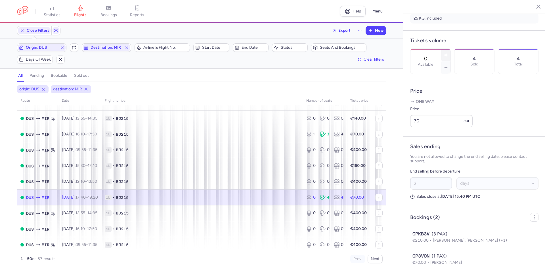
click at [448, 53] on icon "button" at bounding box center [445, 55] width 5 height 5
click at [428, 257] on span "Save changes" at bounding box center [429, 259] width 28 height 5
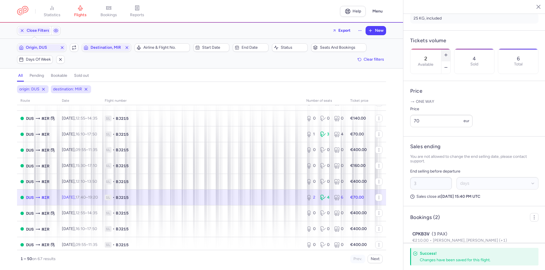
click at [450, 49] on button "button" at bounding box center [445, 55] width 9 height 12
type input "3"
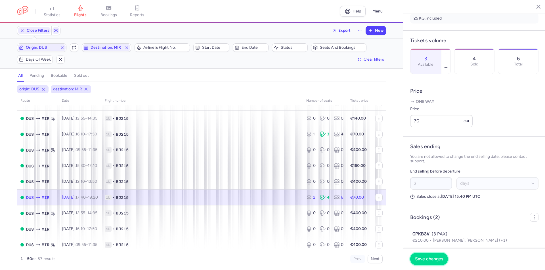
click at [438, 260] on span "Save changes" at bounding box center [429, 259] width 28 height 5
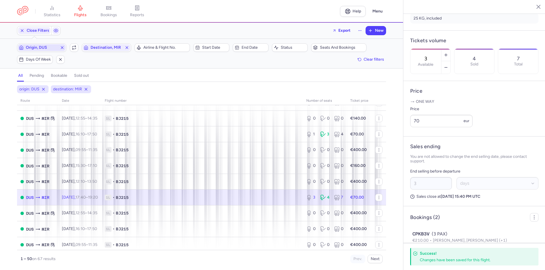
click at [39, 49] on span "Origin, DUS" at bounding box center [42, 47] width 32 height 5
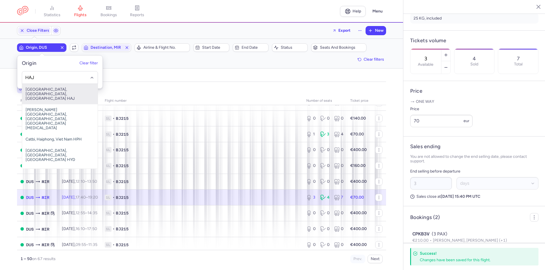
click at [52, 92] on span "[GEOGRAPHIC_DATA], [GEOGRAPHIC_DATA], [GEOGRAPHIC_DATA] HAJ" at bounding box center [59, 94] width 75 height 20
type input "HAJ"
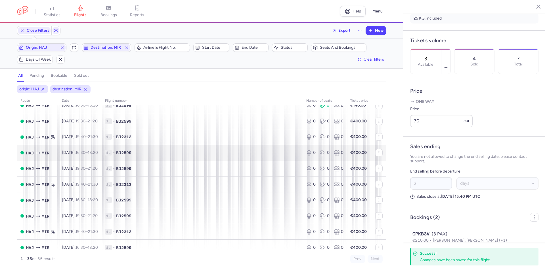
scroll to position [112, 0]
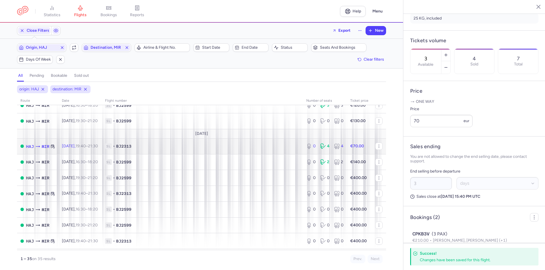
click at [75, 141] on td "[DATE] 19:40 – 21:30 +0" at bounding box center [79, 146] width 43 height 16
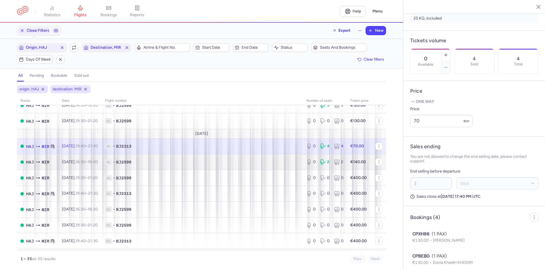
scroll to position [27, 0]
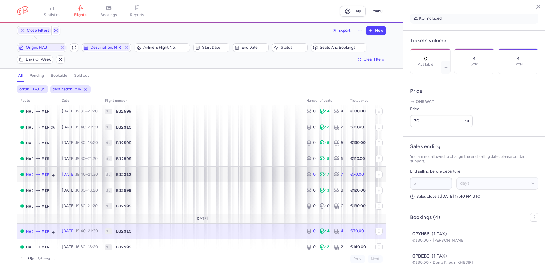
click at [102, 177] on td "[DATE] 19:40 – 21:30 +0" at bounding box center [79, 175] width 43 height 16
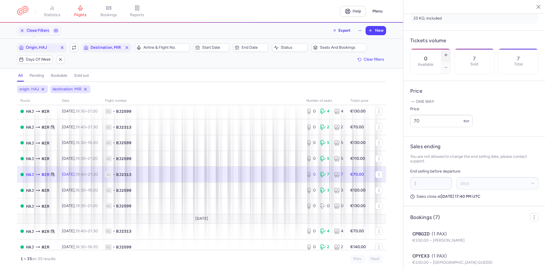
click at [448, 53] on icon "button" at bounding box center [445, 55] width 5 height 5
click at [440, 260] on span "Save changes" at bounding box center [429, 259] width 28 height 5
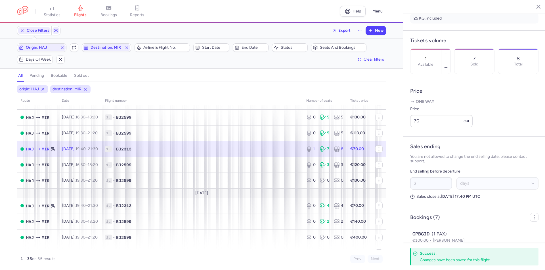
scroll to position [83, 0]
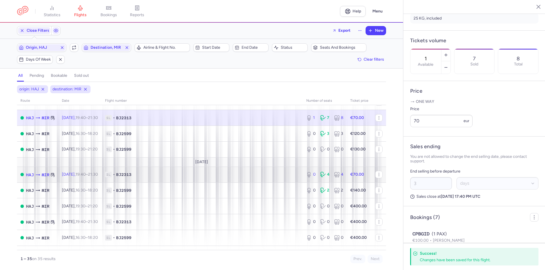
click at [81, 179] on td "[DATE] 19:40 – 21:30 +0" at bounding box center [79, 175] width 43 height 16
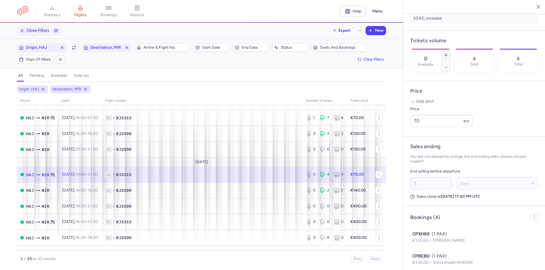
click at [447, 55] on line "button" at bounding box center [445, 55] width 3 height 0
type input "2"
click at [433, 259] on span "Save changes" at bounding box center [429, 259] width 28 height 5
